Goal: Information Seeking & Learning: Learn about a topic

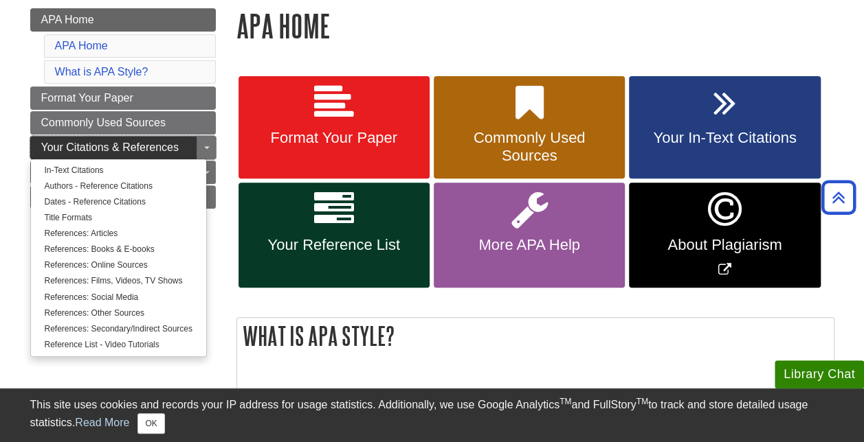
scroll to position [207, 0]
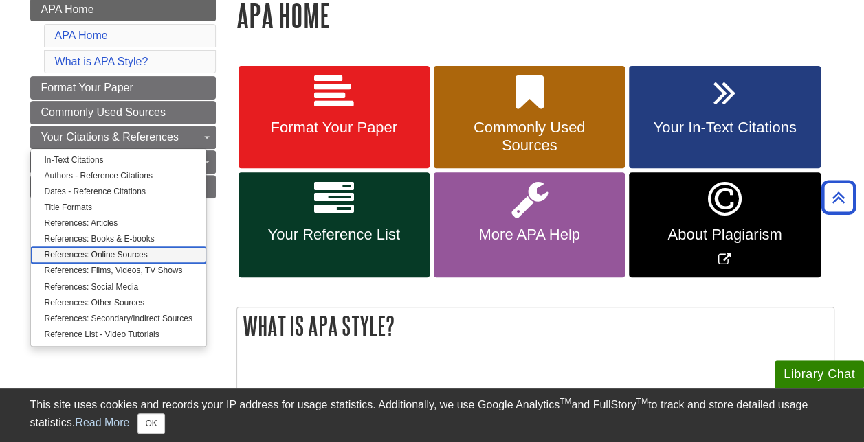
click at [126, 247] on link "References: Online Sources" at bounding box center [118, 255] width 175 height 16
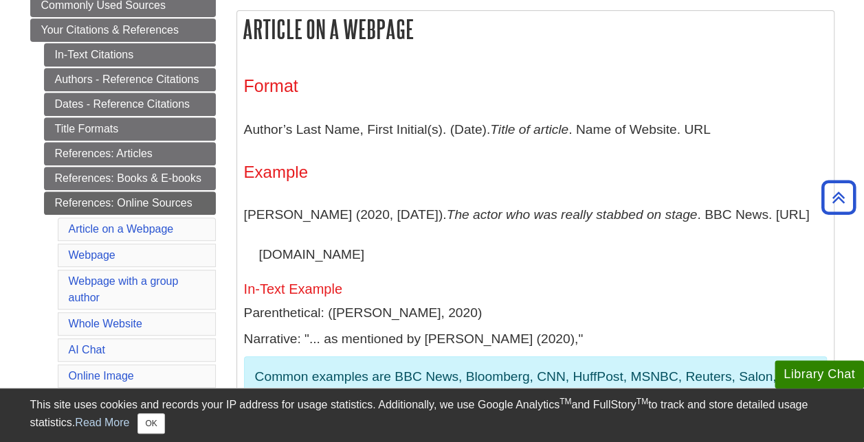
scroll to position [260, 0]
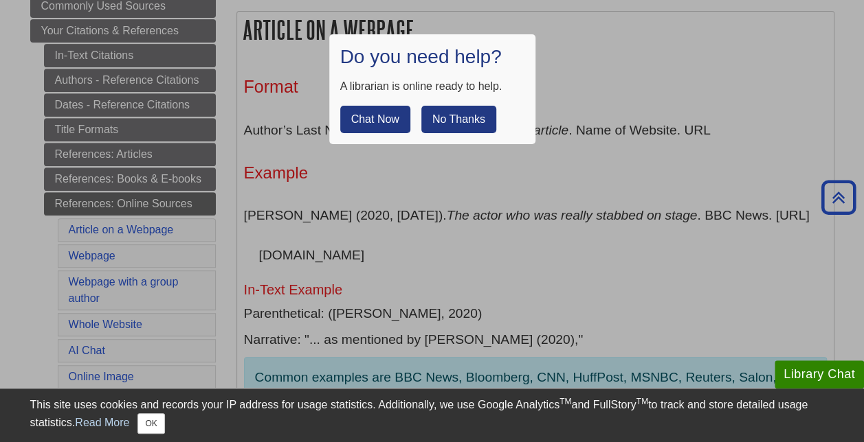
click at [474, 117] on button "No Thanks" at bounding box center [458, 119] width 75 height 27
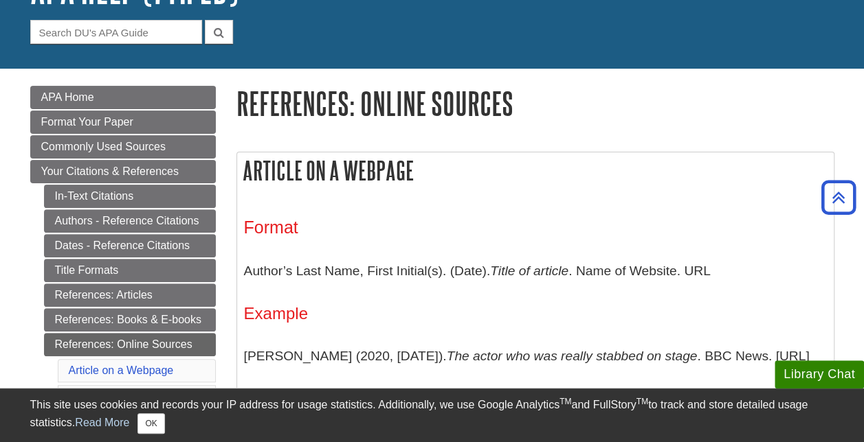
scroll to position [0, 0]
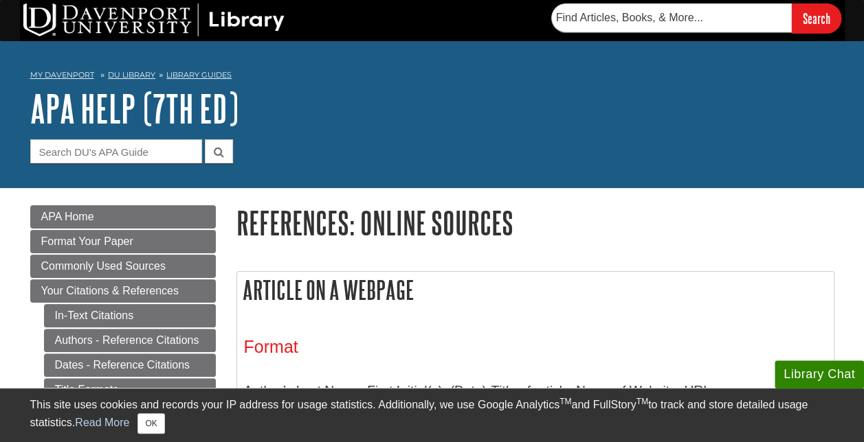
click at [458, 91] on h1 "APA Help (7th Ed)" at bounding box center [432, 108] width 804 height 41
click at [544, 109] on h1 "APA Help (7th Ed)" at bounding box center [432, 108] width 804 height 41
